Goal: Information Seeking & Learning: Find specific fact

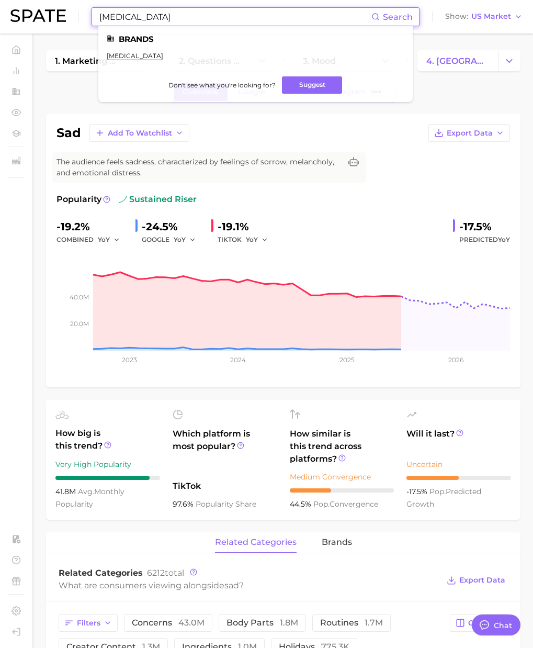
scroll to position [1715, 0]
drag, startPoint x: 178, startPoint y: 18, endPoint x: 74, endPoint y: 19, distance: 104.7
click at [74, 19] on div "[MEDICAL_DATA] Search Brands [MEDICAL_DATA] Don't see what you're looking for? …" at bounding box center [266, 16] width 512 height 33
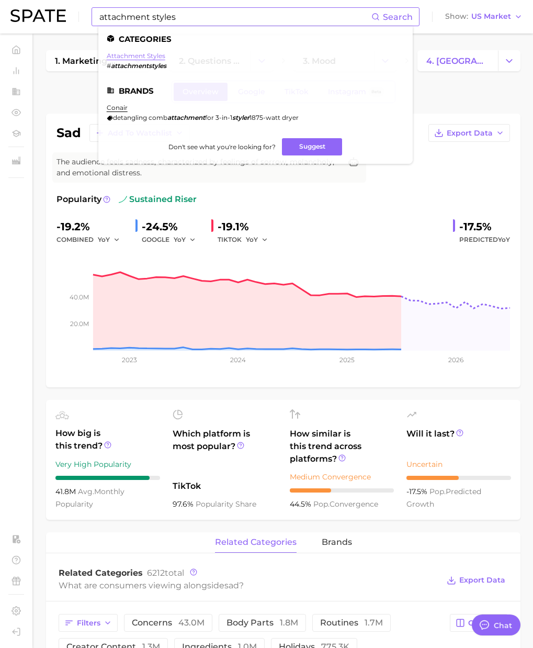
click at [151, 58] on link "attachment styles" at bounding box center [136, 56] width 59 height 8
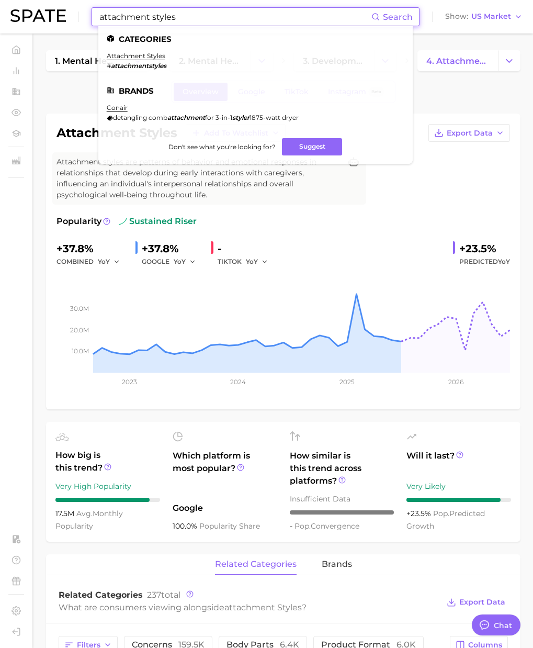
drag, startPoint x: 144, startPoint y: 13, endPoint x: 27, endPoint y: 5, distance: 117.4
click at [26, 5] on div "attachment styles Search Categories attachment styles # attachmentstyles Brands…" at bounding box center [266, 16] width 512 height 33
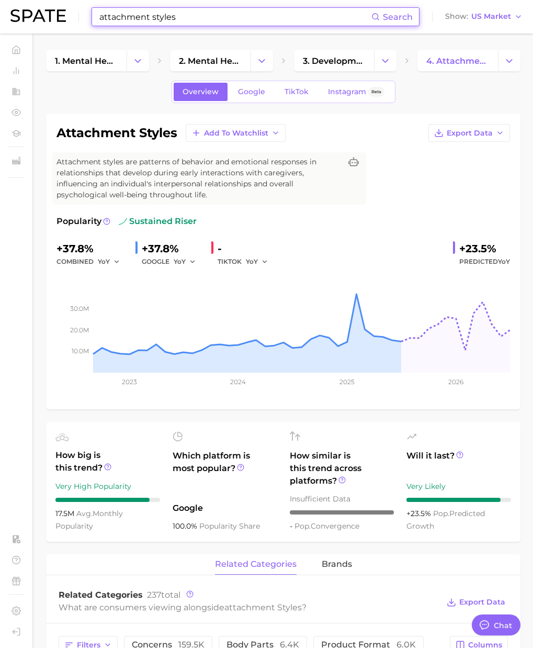
paste input "disorganized attachment style"
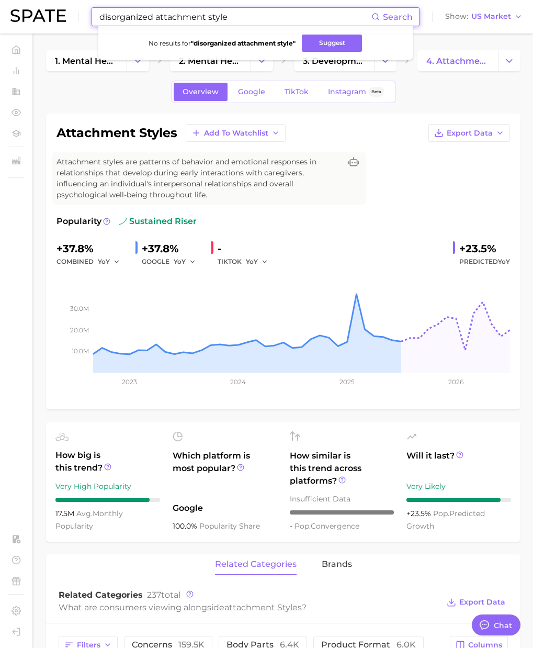
paste input "fearful-avoidant"
drag, startPoint x: 236, startPoint y: 19, endPoint x: 58, endPoint y: 14, distance: 178.5
click at [58, 14] on div "fearful-avoidant Search No results for " disorganized attachment style " Sugges…" at bounding box center [266, 16] width 512 height 33
paste input "d-[MEDICAL_DATA] supplements"
drag, startPoint x: 177, startPoint y: 15, endPoint x: 31, endPoint y: 10, distance: 146.6
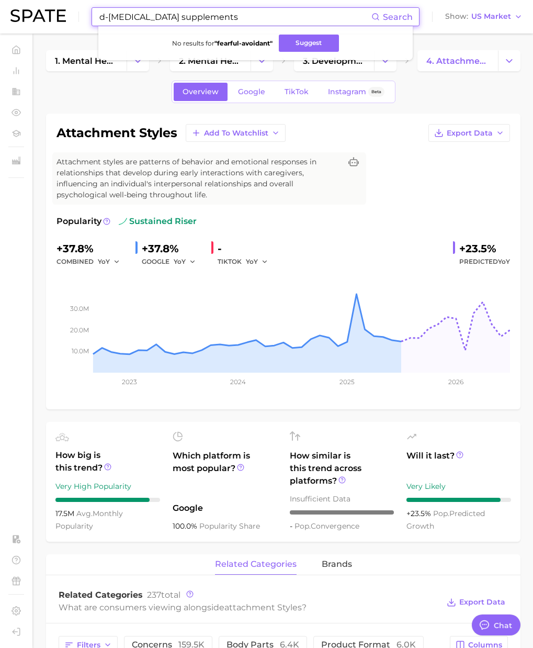
click at [25, 8] on div "d-[MEDICAL_DATA] supplements Search No results for " fearful-avoidant " Suggest…" at bounding box center [266, 16] width 512 height 33
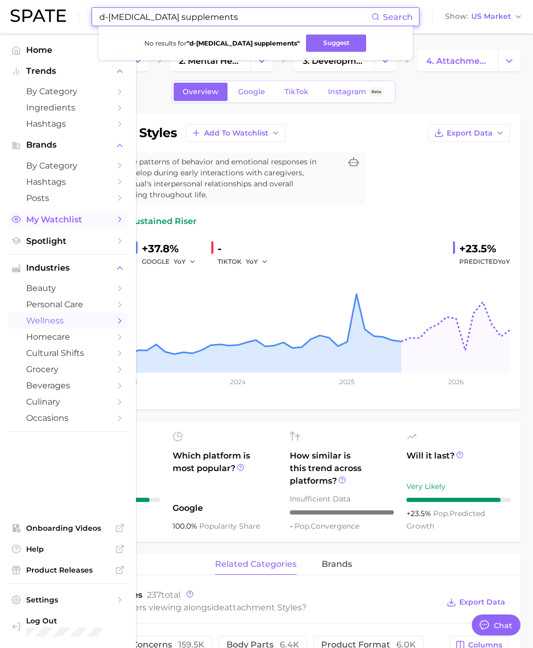
type input "d-[MEDICAL_DATA] supplements"
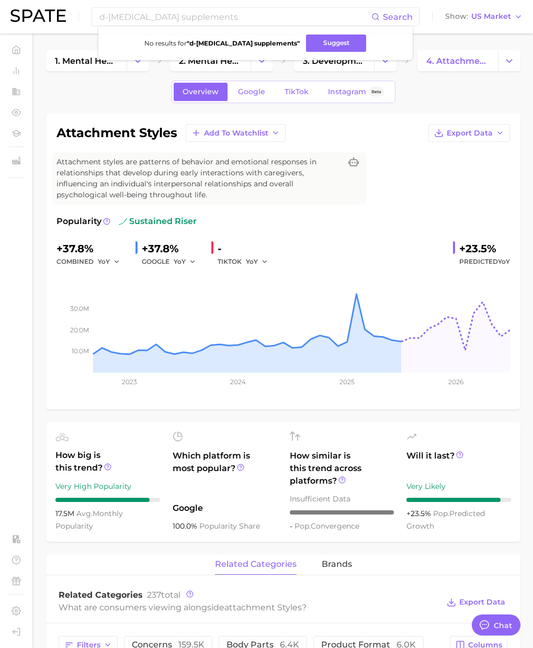
type textarea "x"
